Goal: Check status: Check status

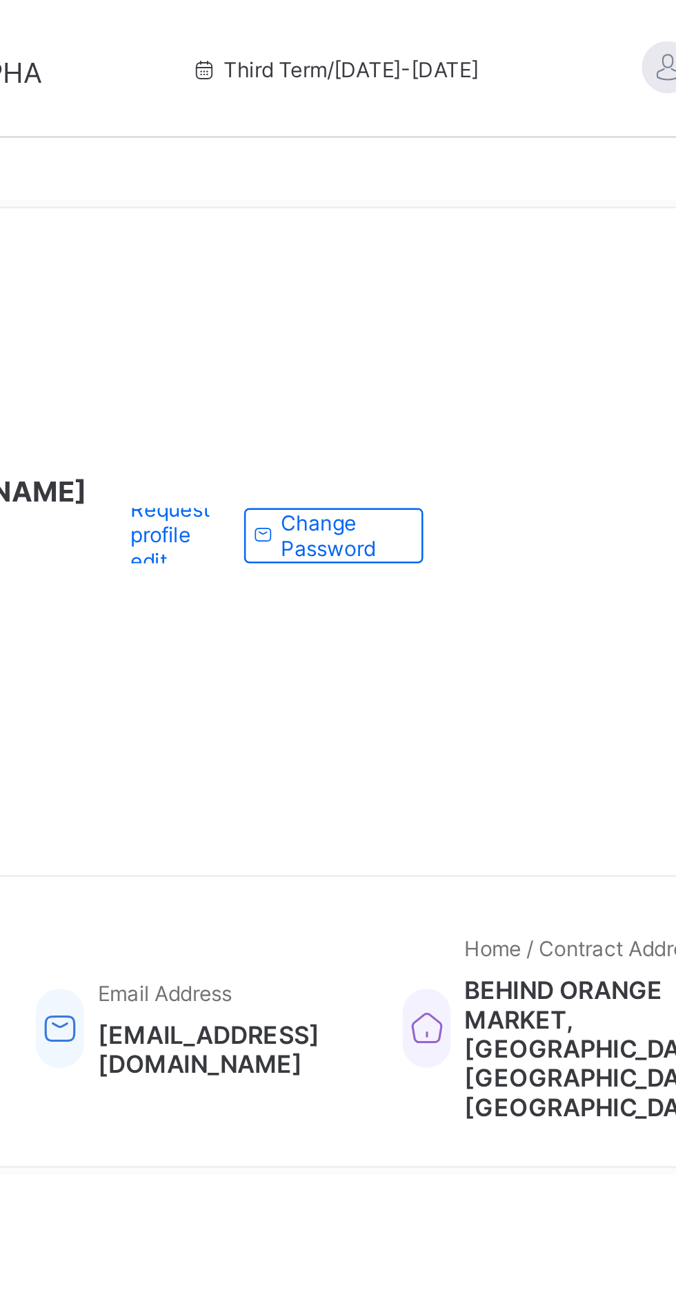
click at [423, 25] on span "Third Term / 2024-2025" at bounding box center [453, 28] width 116 height 10
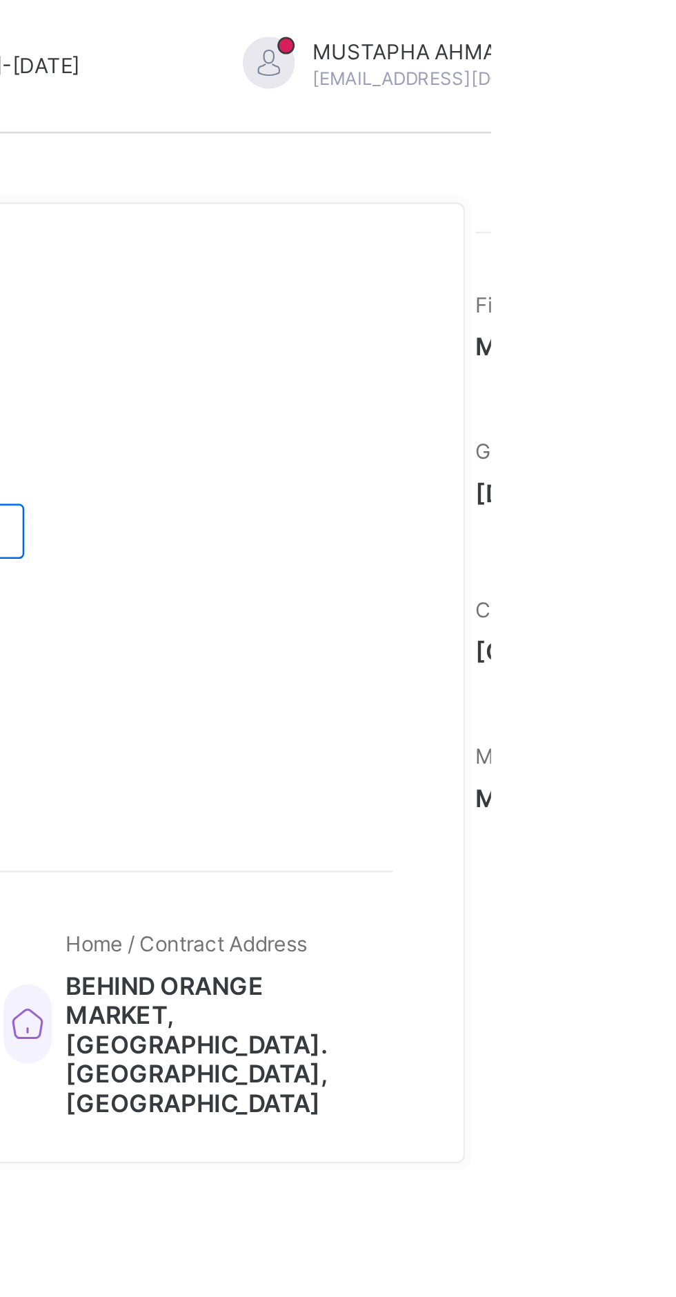
click at [675, 30] on div "MUSTAPHA AHMADU mustaphaahmadu23@gmail.com" at bounding box center [659, 28] width 193 height 23
click at [602, 224] on div "MUSTAPHA AHMADU Active Request profile edit Change email Change Password" at bounding box center [412, 214] width 449 height 239
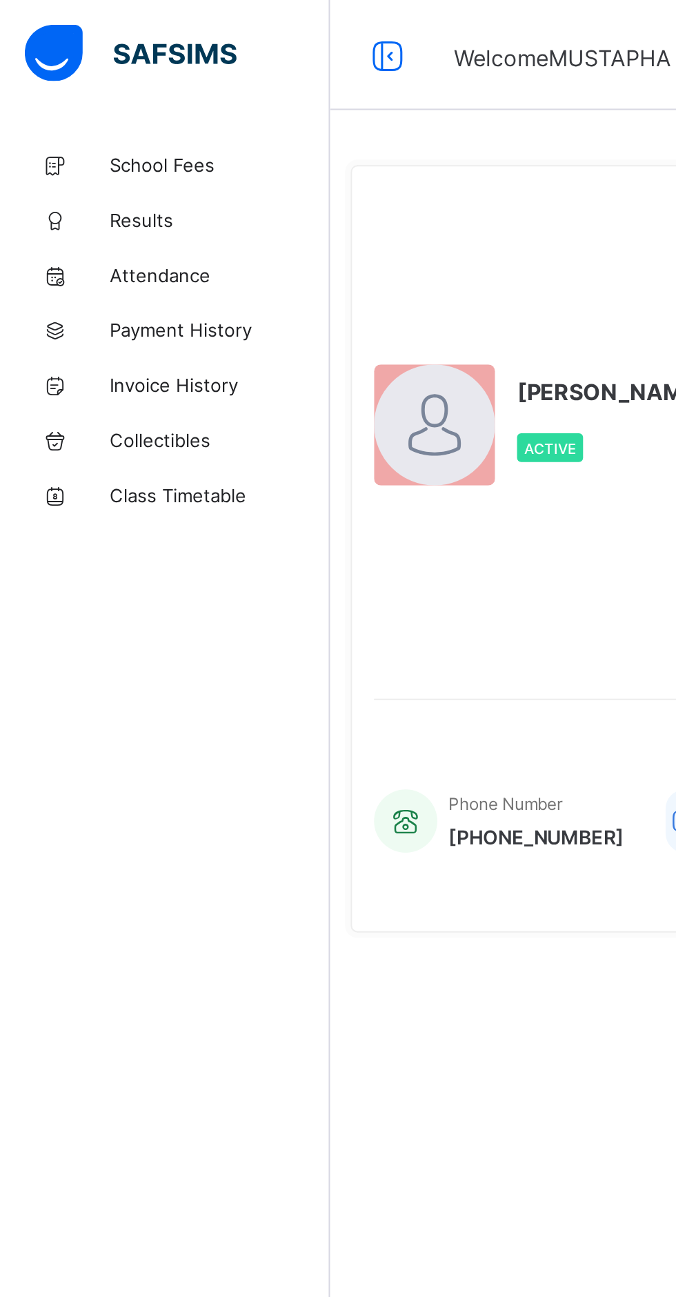
click at [69, 114] on span "Results" at bounding box center [110, 110] width 110 height 11
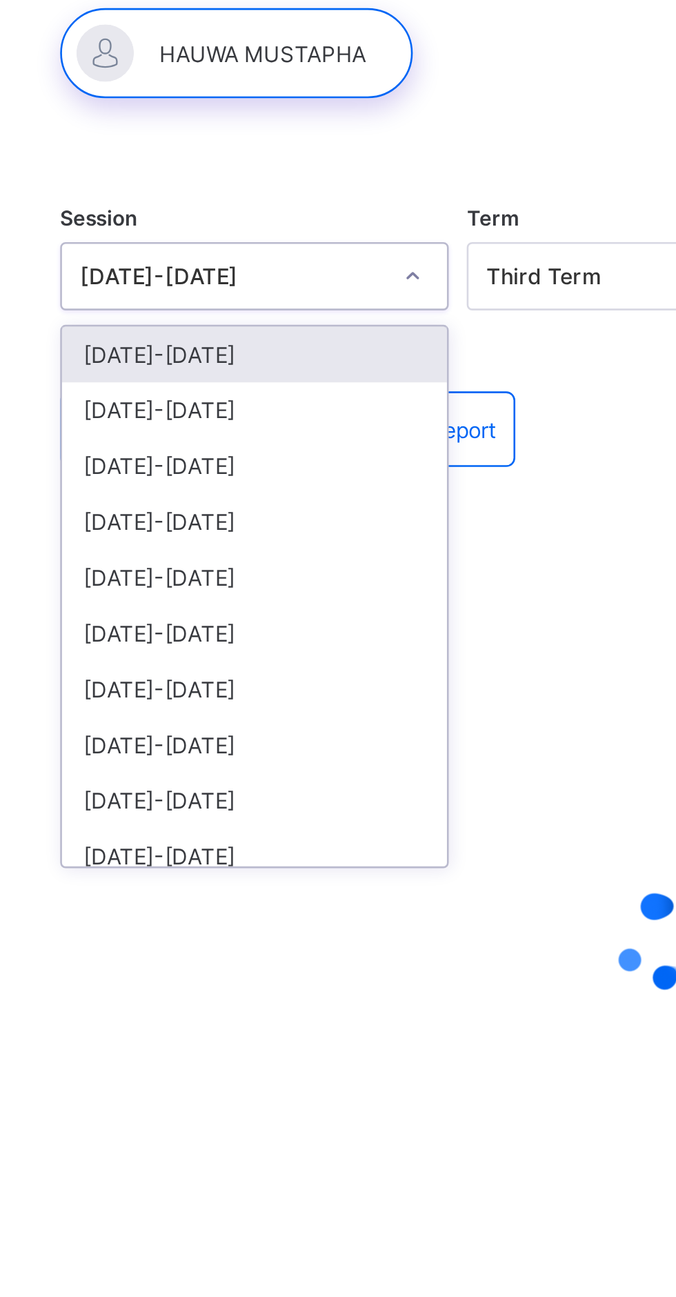
click at [294, 215] on div "[DATE]-[DATE]" at bounding box center [265, 222] width 148 height 21
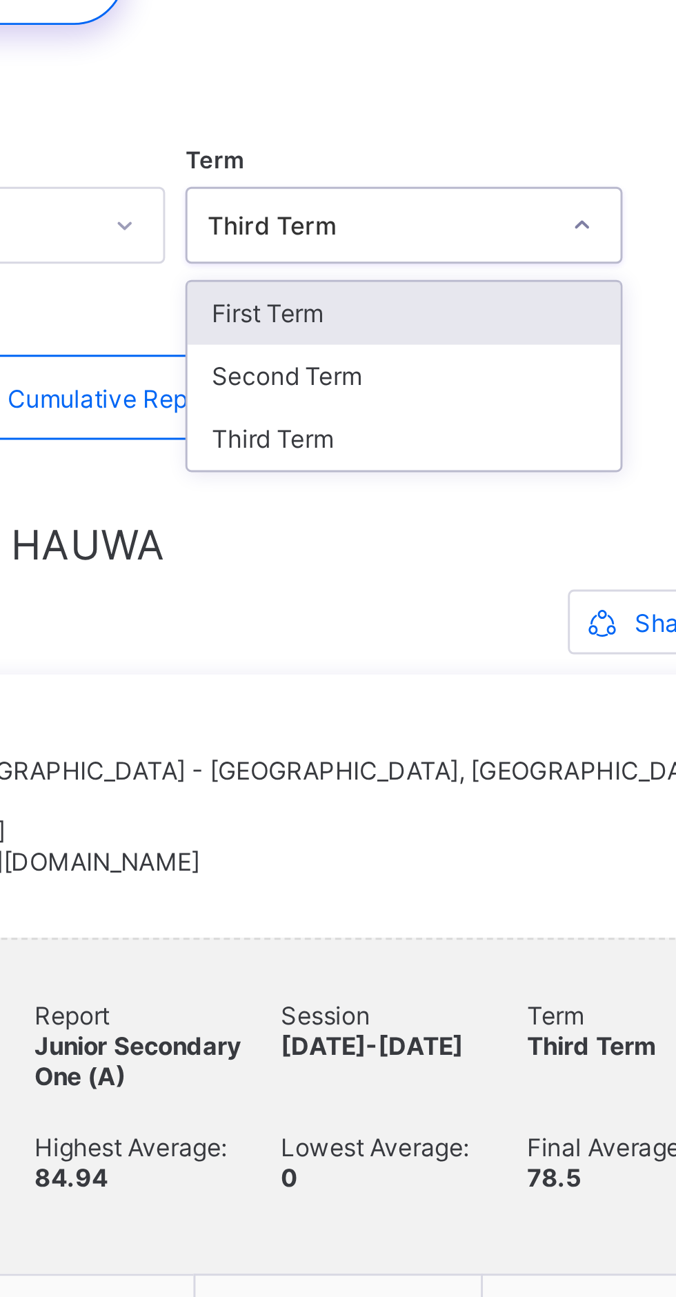
click at [405, 241] on div "Second Term" at bounding box center [421, 243] width 148 height 21
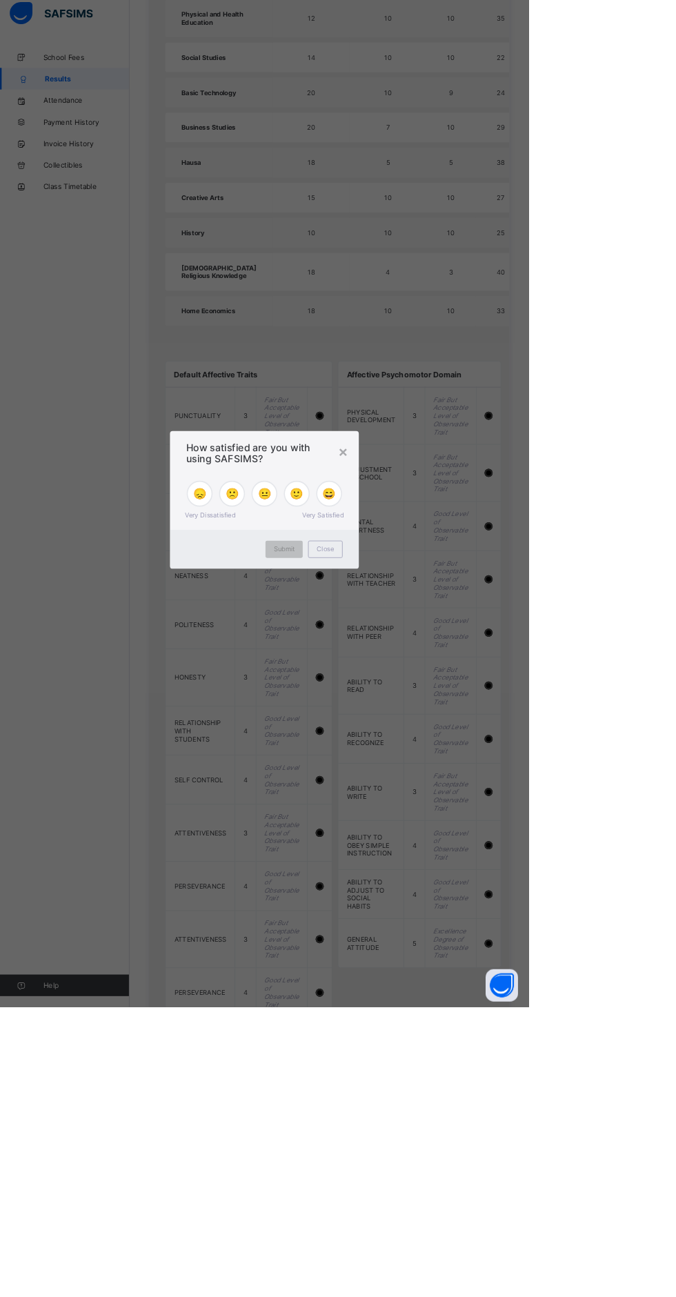
scroll to position [946, 0]
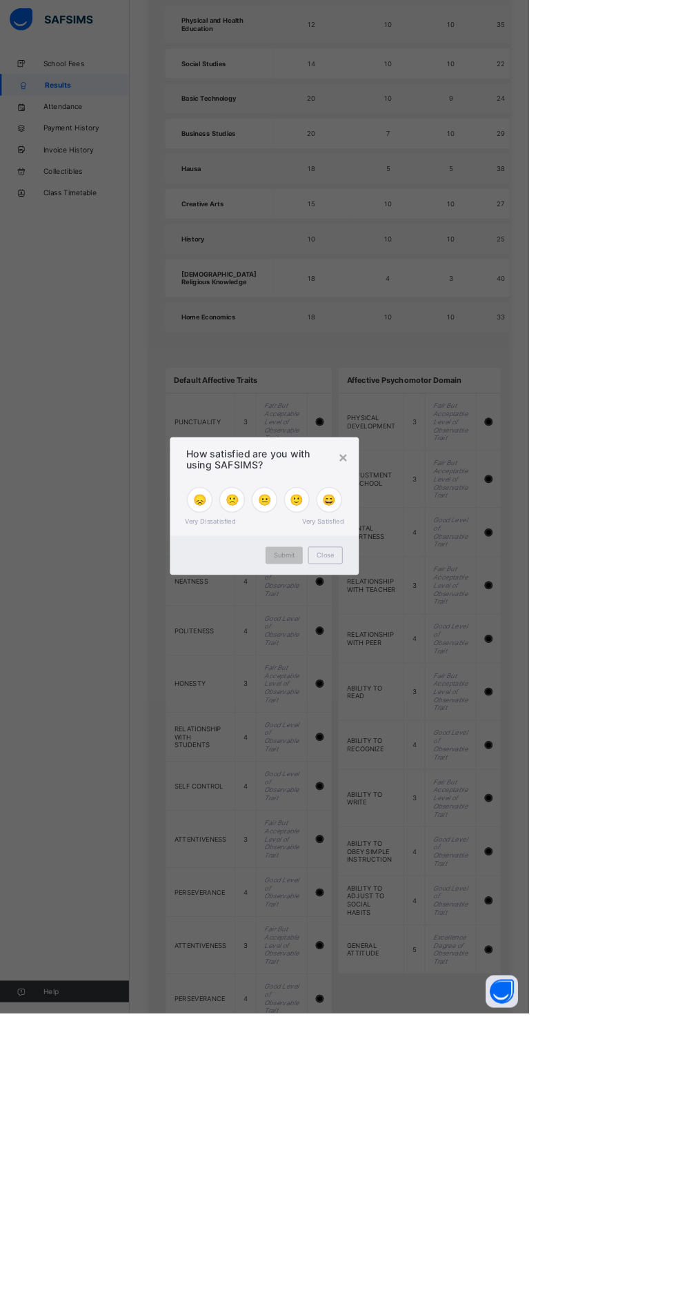
click at [675, 1107] on div "× How satisfied are you with using SAFSIMS? 😞 🙁 😐 🙂 😄 Very Dissatisfied Very Sa…" at bounding box center [338, 648] width 676 height 1297
click at [675, 771] on div "× How satisfied are you with using SAFSIMS? 😞 🙁 😐 🙂 😄 Very Dissatisfied Very Sa…" at bounding box center [338, 648] width 676 height 1297
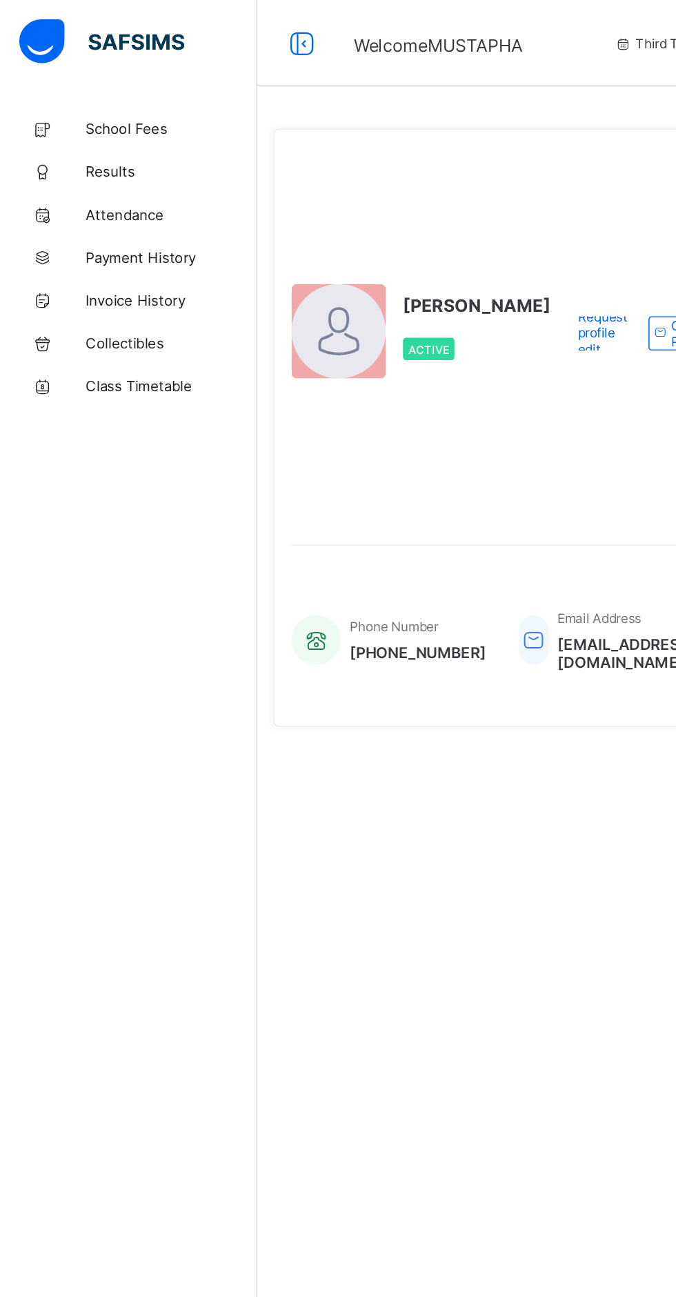
click at [72, 110] on span "Results" at bounding box center [110, 110] width 110 height 11
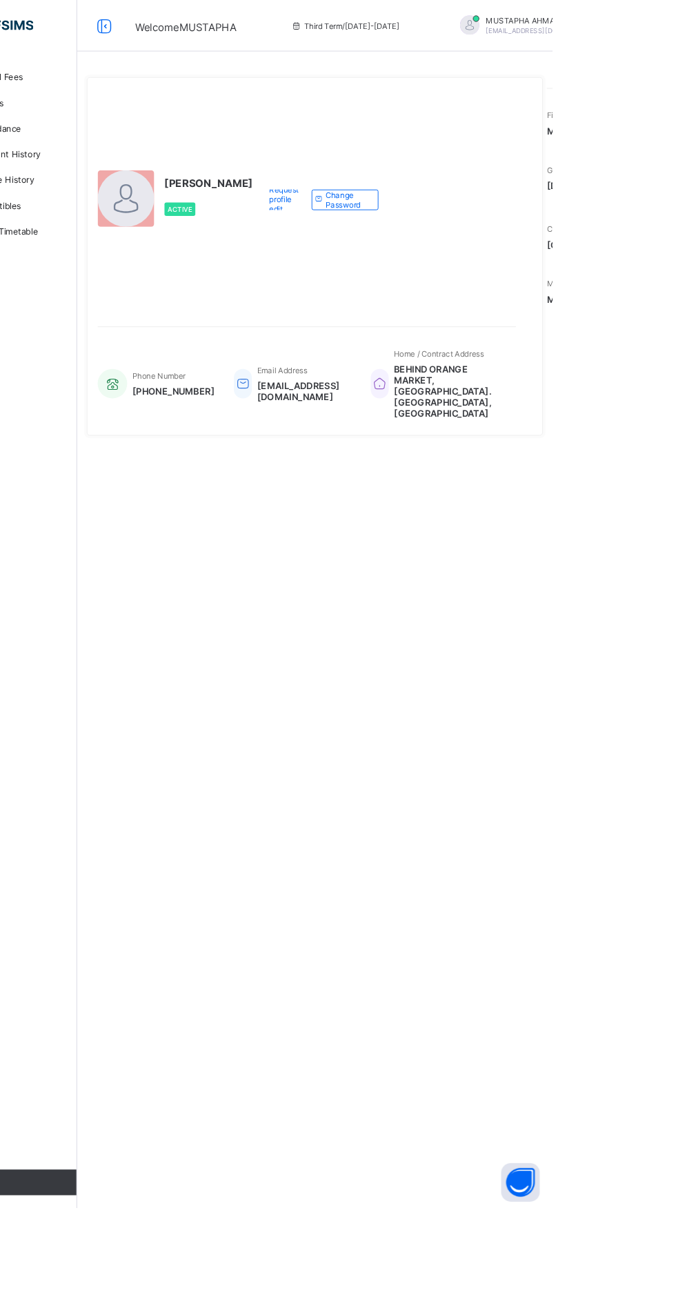
click at [448, 588] on div "**********" at bounding box center [421, 648] width 511 height 1297
